Goal: Transaction & Acquisition: Subscribe to service/newsletter

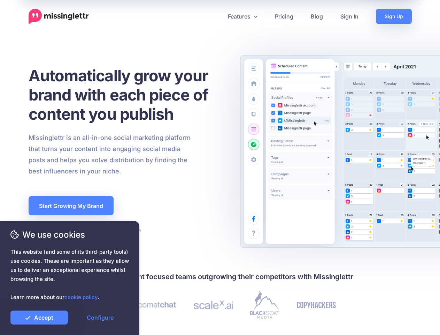
click at [220, 167] on div "Missinglettr is an all-in-one social marketing platform that turns your content…" at bounding box center [126, 154] width 207 height 45
click at [217, 16] on icon at bounding box center [217, 16] width 3 height 3
click at [242, 16] on link "Features" at bounding box center [242, 16] width 47 height 15
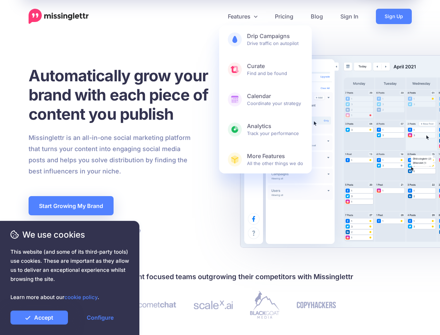
click at [39, 317] on link "Accept" at bounding box center [39, 317] width 58 height 14
click at [100, 317] on link "Configure" at bounding box center [100, 317] width 58 height 14
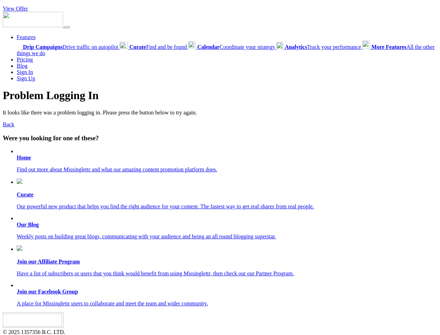
click at [15, 8] on link "View Offer" at bounding box center [15, 9] width 25 height 6
click at [26, 37] on link "Features" at bounding box center [26, 37] width 19 height 6
